Goal: Information Seeking & Learning: Learn about a topic

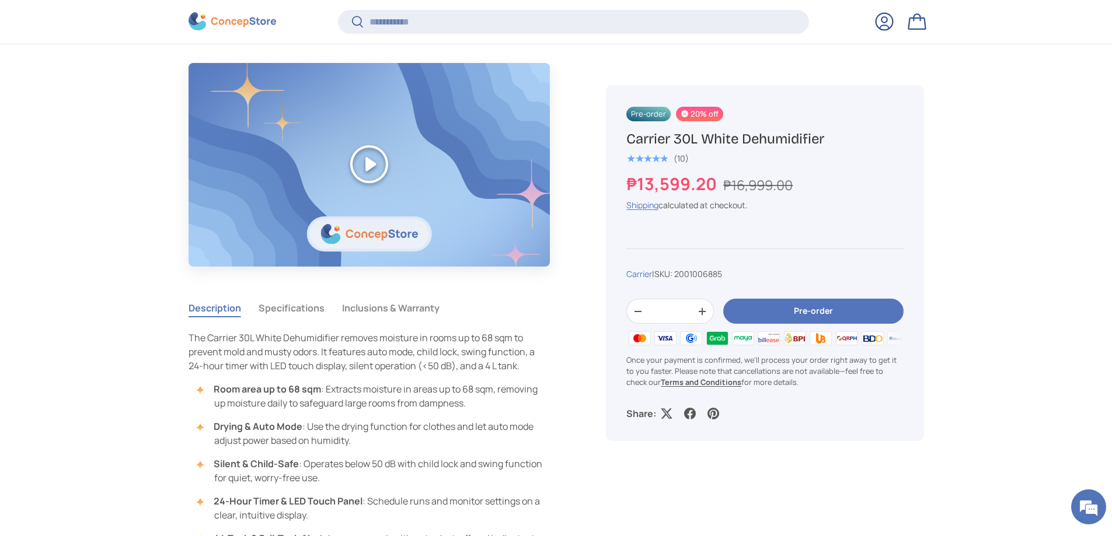
scroll to position [990, 0]
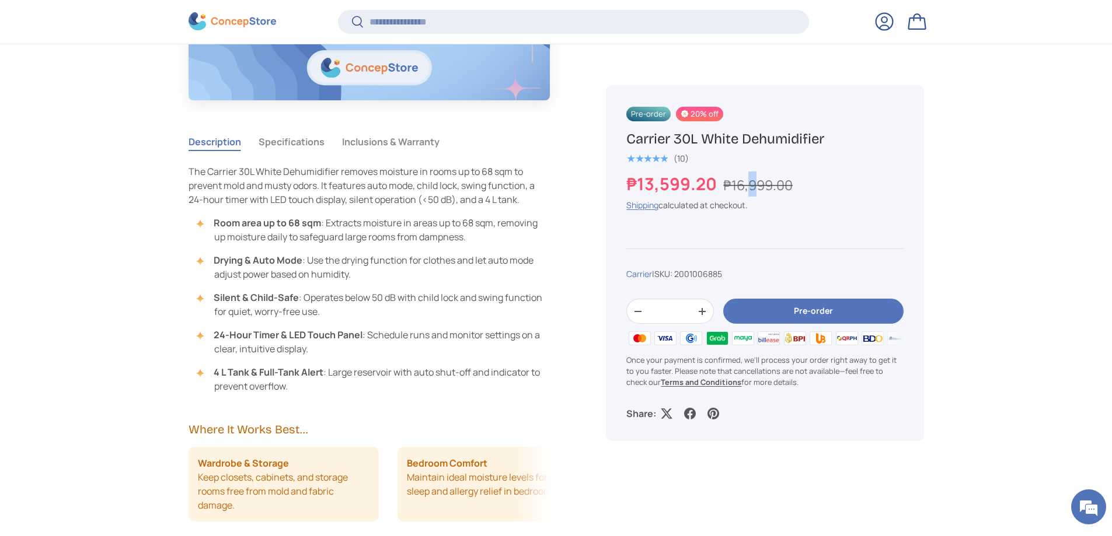
click at [752, 190] on s "₱16,999.00" at bounding box center [757, 185] width 69 height 19
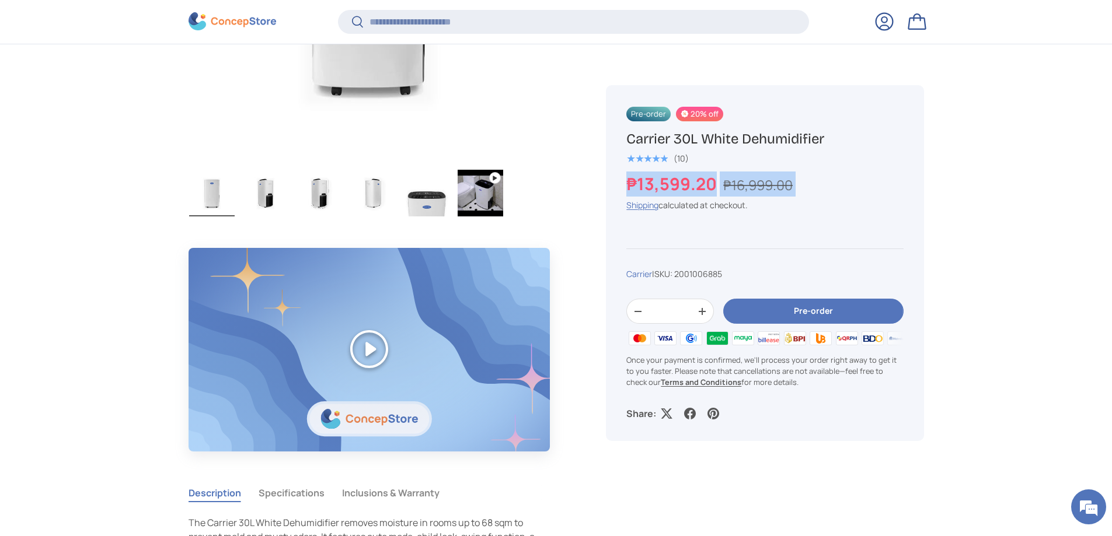
scroll to position [640, 0]
click at [485, 197] on img "Gallery Viewer" at bounding box center [481, 192] width 46 height 47
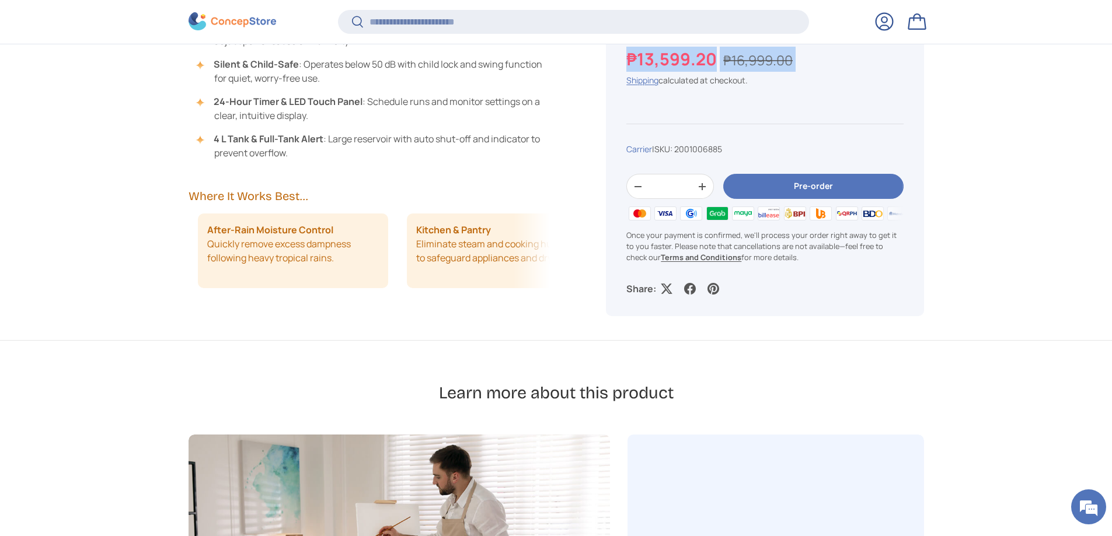
scroll to position [0, 419]
drag, startPoint x: 513, startPoint y: 255, endPoint x: 292, endPoint y: 273, distance: 222.0
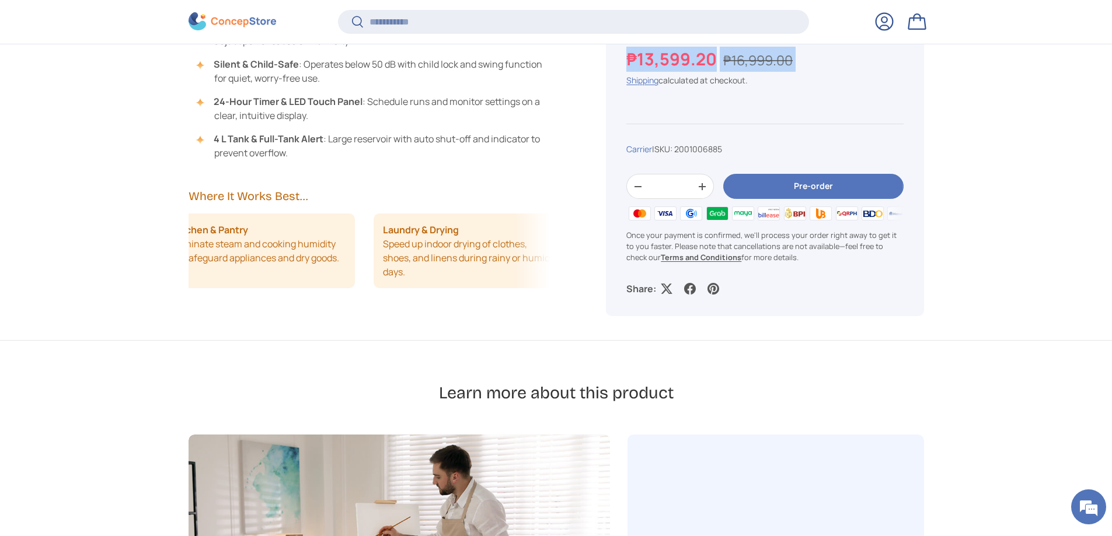
scroll to position [0, 666]
drag, startPoint x: 508, startPoint y: 259, endPoint x: 487, endPoint y: 281, distance: 30.6
drag, startPoint x: 494, startPoint y: 270, endPoint x: 361, endPoint y: 284, distance: 133.8
click at [361, 284] on li "Laundry & Drying Speed up indoor drying of clothes, shoes, and linens during ra…" at bounding box center [455, 251] width 191 height 75
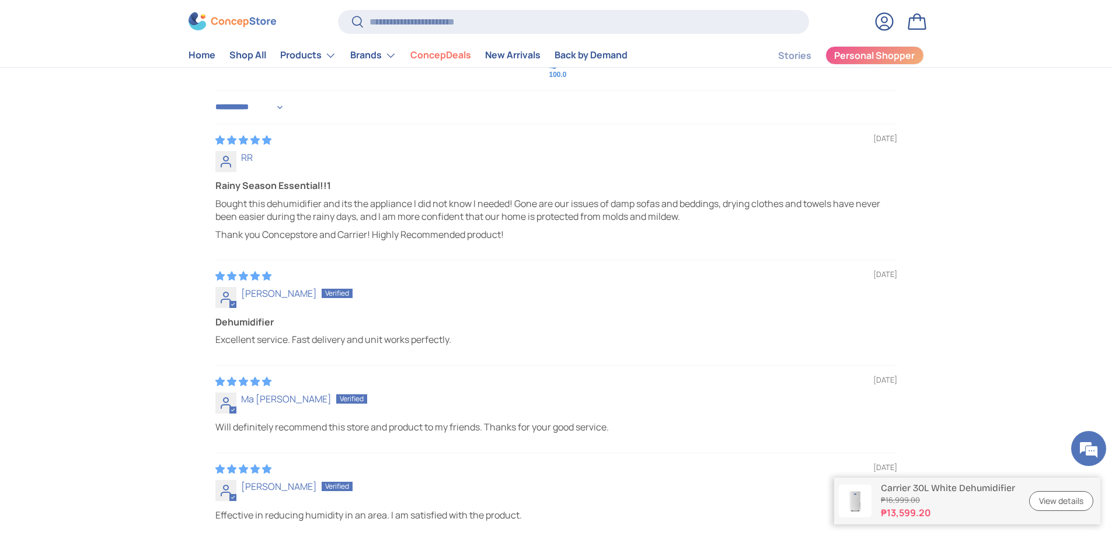
scroll to position [3269, 0]
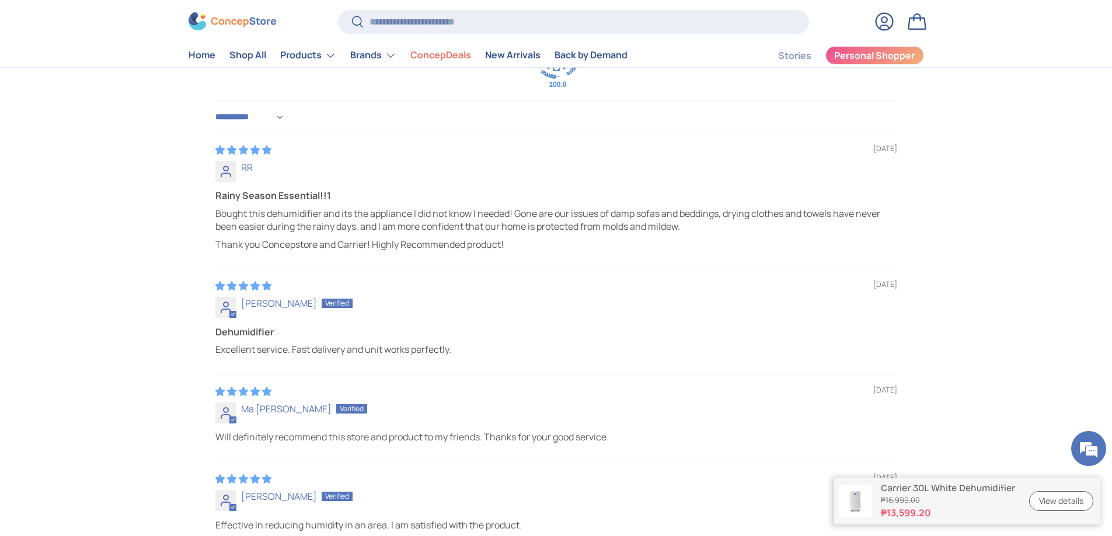
click at [511, 215] on p "Bought this dehumidifier and its the appliance I did not know I needed! Gone ar…" at bounding box center [556, 220] width 682 height 26
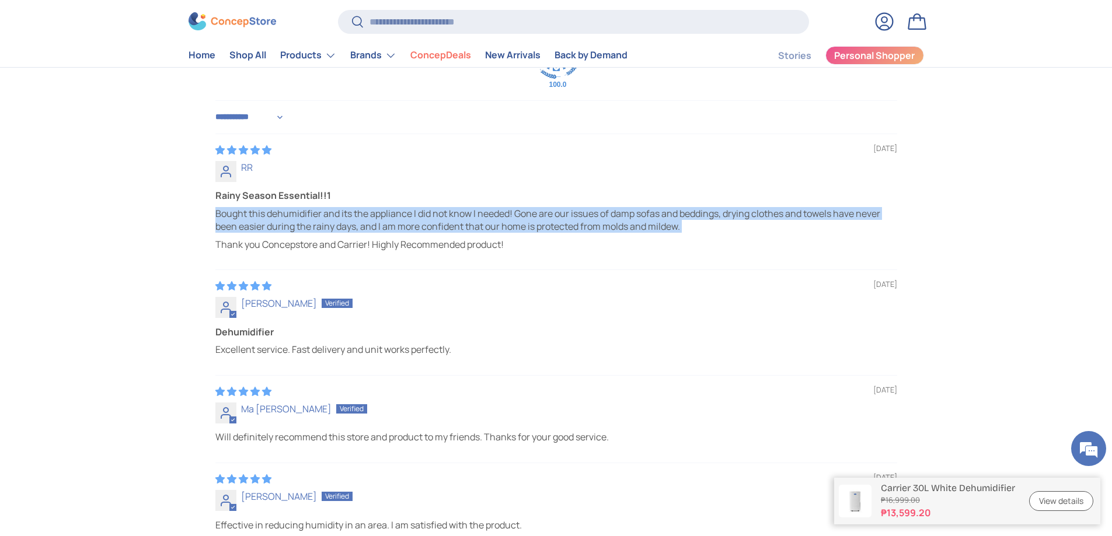
click at [511, 215] on p "Bought this dehumidifier and its the appliance I did not know I needed! Gone ar…" at bounding box center [556, 220] width 682 height 26
click at [743, 210] on p "Bought this dehumidifier and its the appliance I did not know I needed! Gone ar…" at bounding box center [556, 220] width 682 height 26
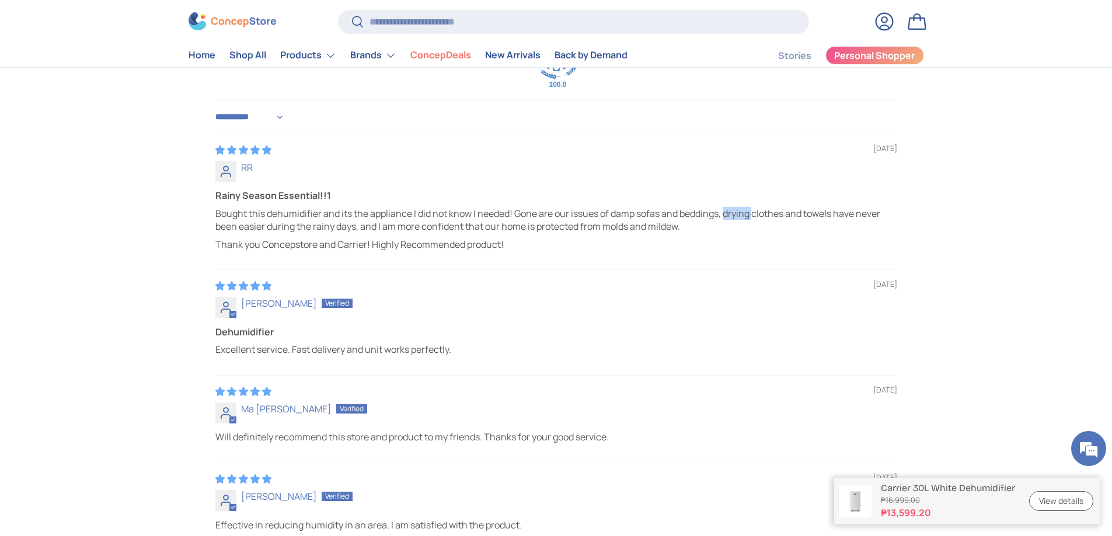
click at [743, 210] on p "Bought this dehumidifier and its the appliance I did not know I needed! Gone ar…" at bounding box center [556, 220] width 682 height 26
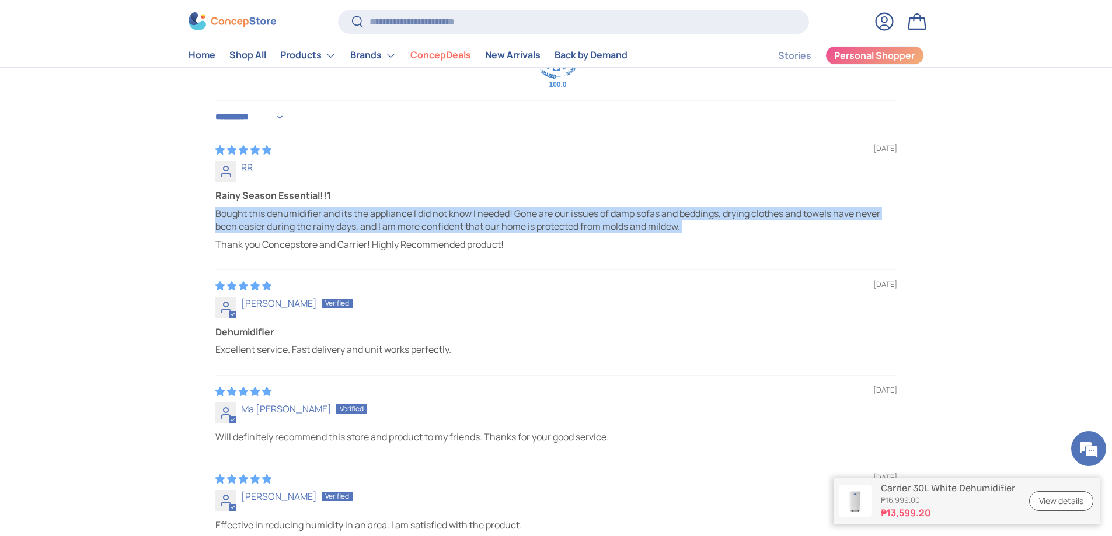
click at [743, 210] on p "Bought this dehumidifier and its the appliance I did not know I needed! Gone ar…" at bounding box center [556, 220] width 682 height 26
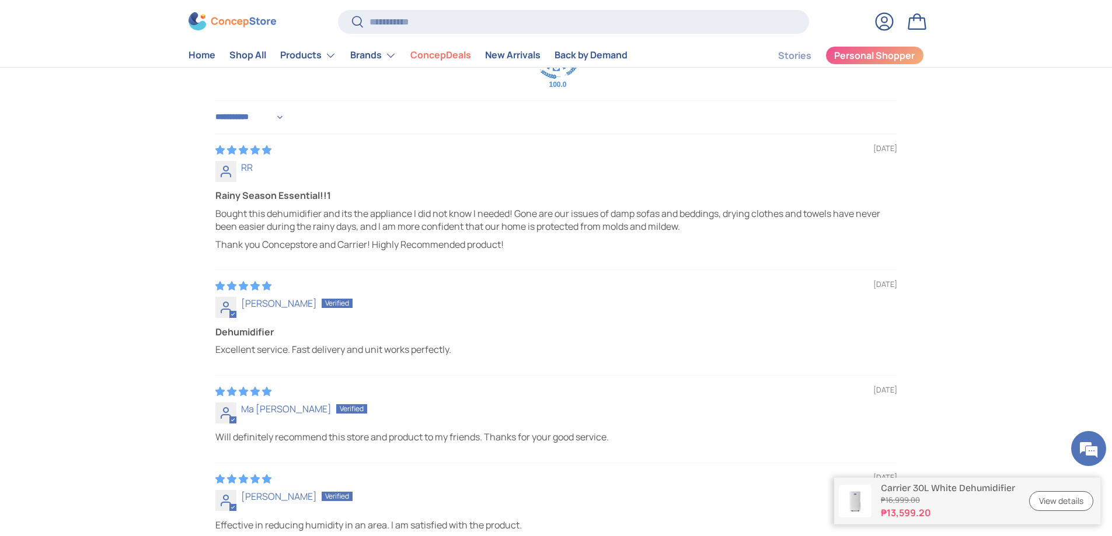
click at [382, 251] on p "Thank you Concepstore and Carrier! Highly Recommended product!" at bounding box center [556, 244] width 682 height 13
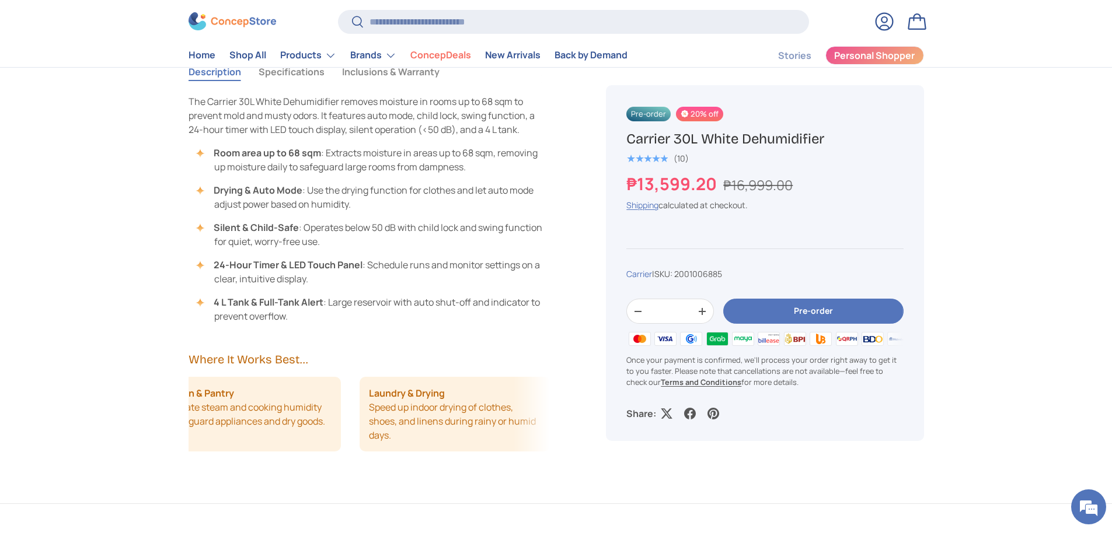
scroll to position [1046, 0]
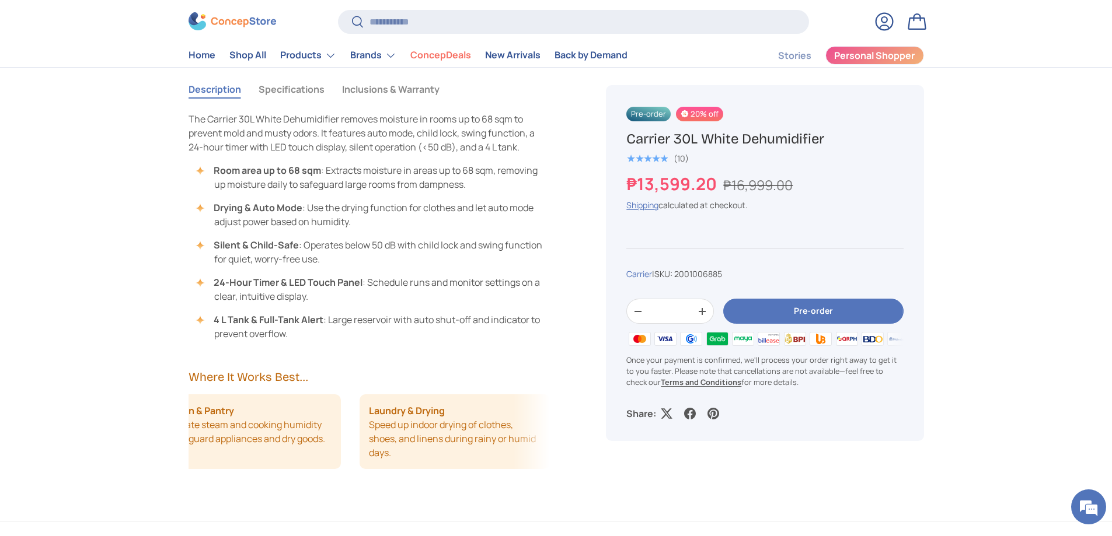
drag, startPoint x: 478, startPoint y: 431, endPoint x: 271, endPoint y: 432, distance: 207.2
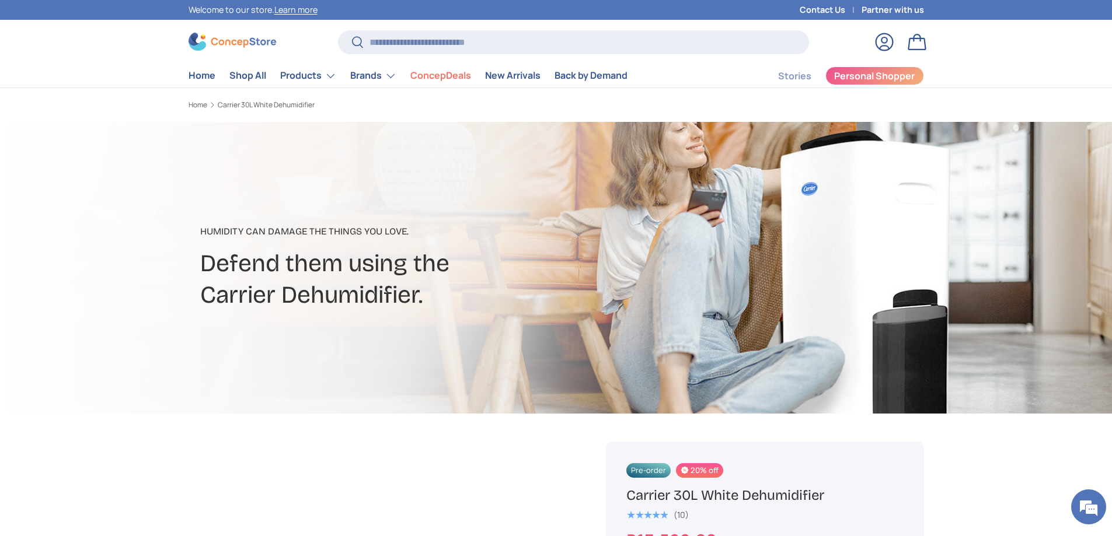
scroll to position [350, 0]
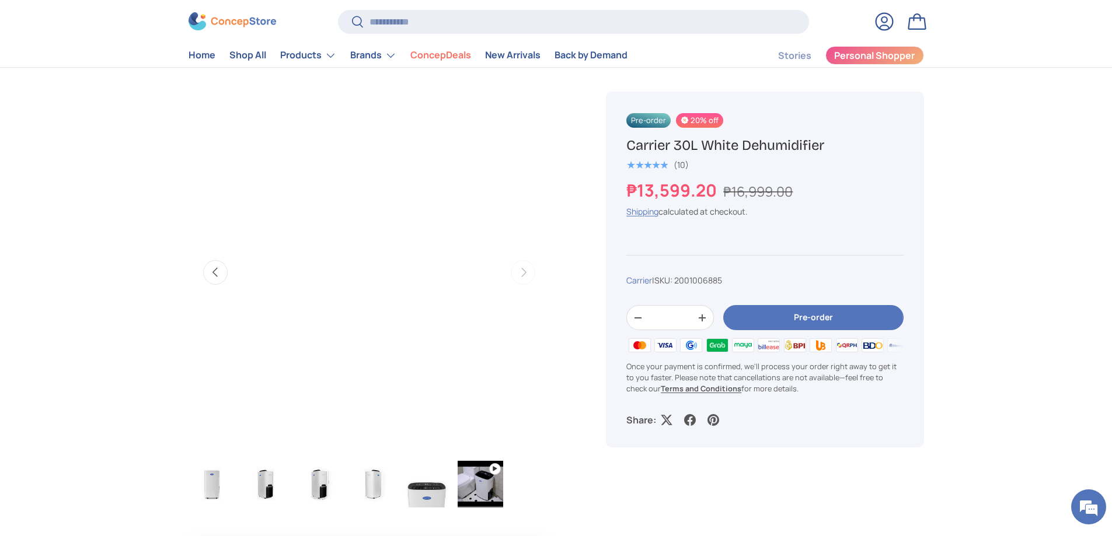
drag, startPoint x: 626, startPoint y: 144, endPoint x: 832, endPoint y: 151, distance: 206.2
click at [832, 151] on div "Pre-order 20% off Carrier 30L White Dehumidifier ★★★★★ (10) ₱13,599.20 ₱16,999.…" at bounding box center [765, 270] width 318 height 356
copy h1 "Carrier 30L White Dehumidifier"
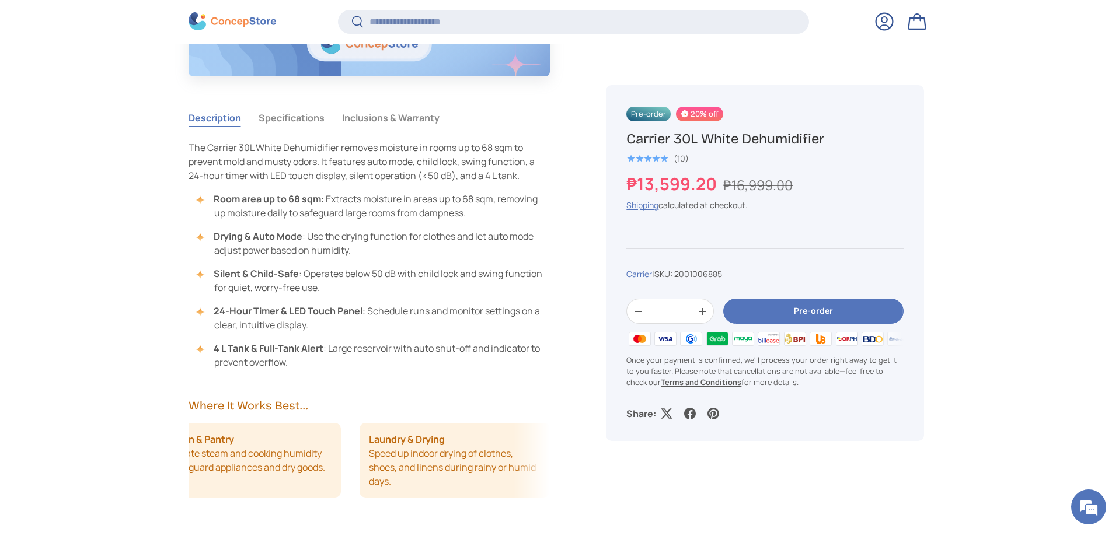
scroll to position [1107, 0]
